Goal: Entertainment & Leisure: Consume media (video, audio)

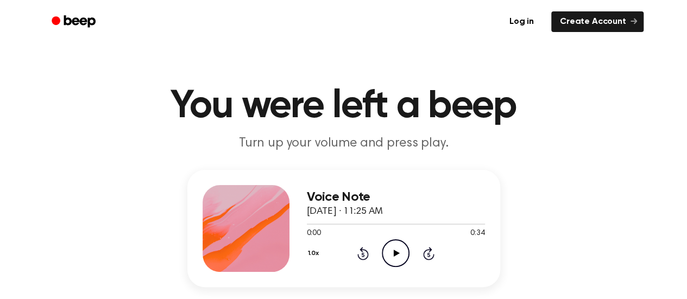
click at [396, 252] on icon at bounding box center [397, 253] width 6 height 7
click at [397, 252] on icon at bounding box center [397, 253] width 6 height 7
